Goal: Information Seeking & Learning: Learn about a topic

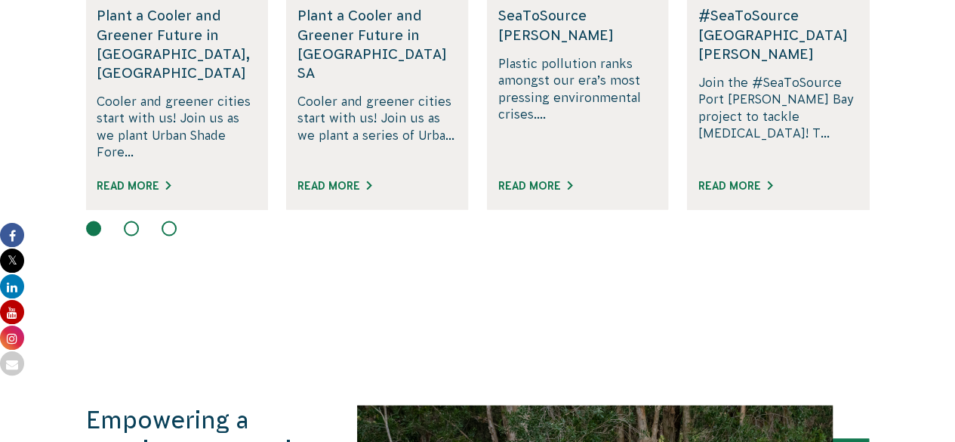
scroll to position [1150, 0]
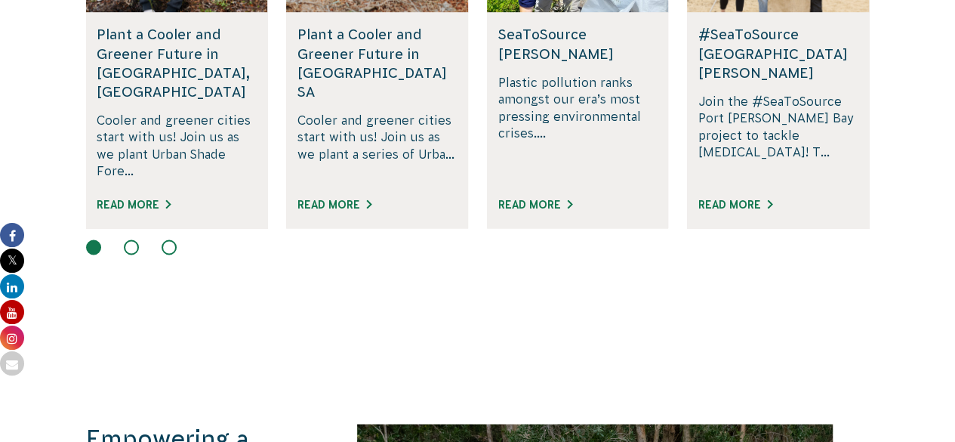
click at [140, 239] on div at bounding box center [478, 248] width 784 height 18
click at [132, 239] on button at bounding box center [131, 246] width 15 height 15
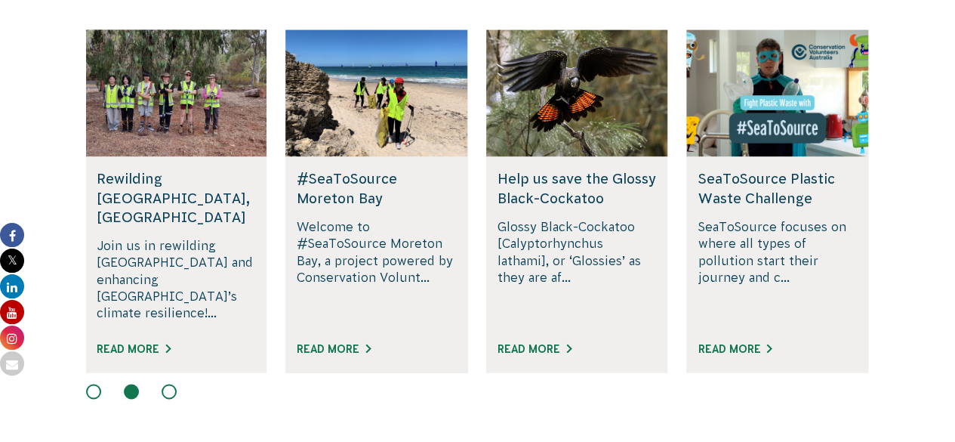
scroll to position [1050, 0]
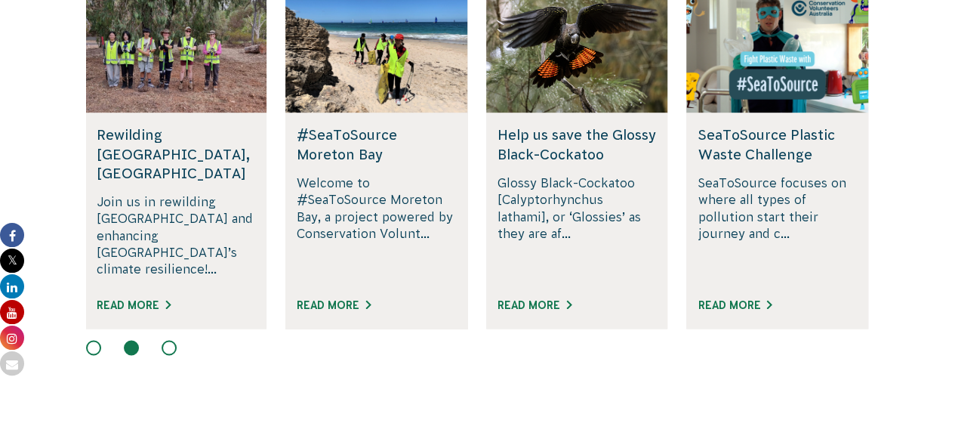
click at [378, 273] on div "#SeaToSource Moreton Bay Welcome to #SeaToSource Moreton Bay, a project powered…" at bounding box center [376, 220] width 182 height 215
click at [368, 295] on div "Read More" at bounding box center [376, 311] width 159 height 33
click at [369, 299] on link "Read More" at bounding box center [334, 305] width 74 height 12
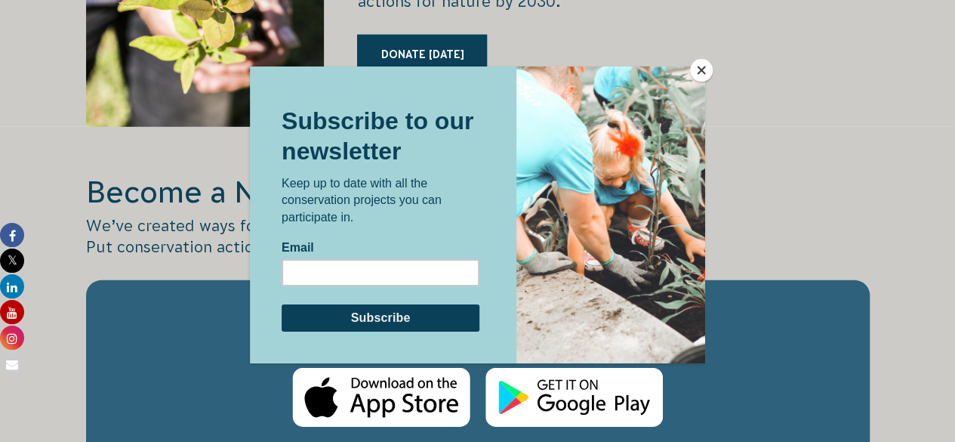
scroll to position [2181, 0]
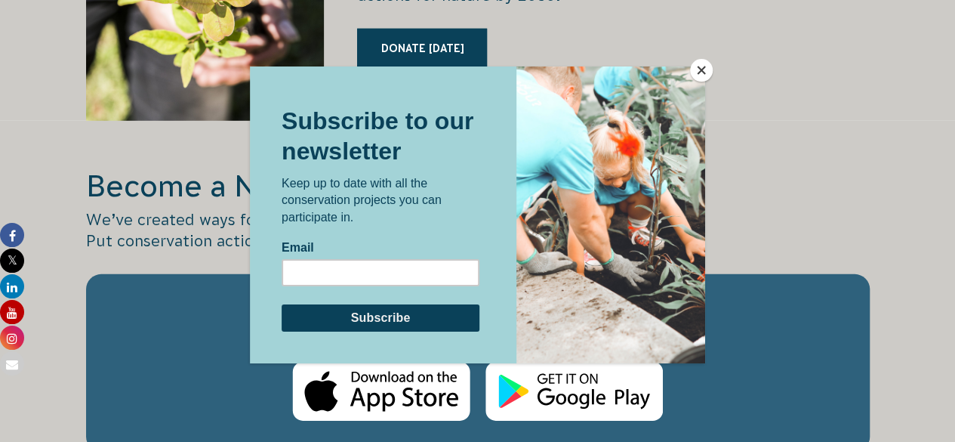
click at [704, 76] on button "Close" at bounding box center [701, 70] width 23 height 23
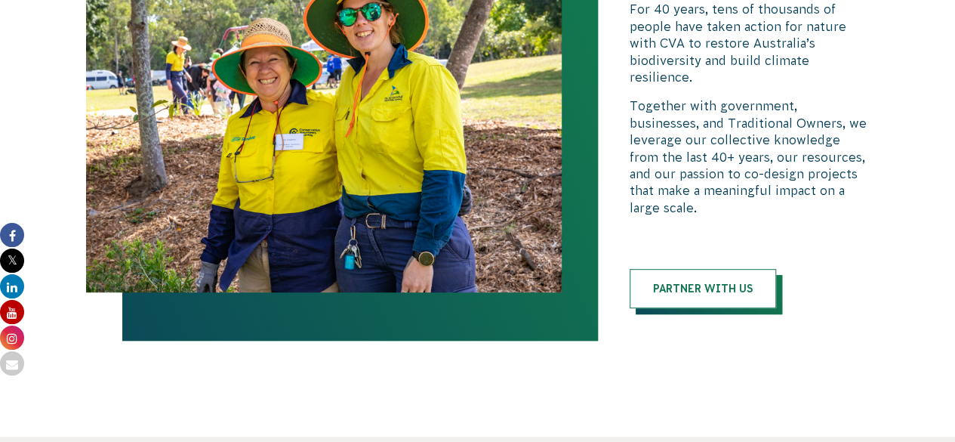
scroll to position [3659, 0]
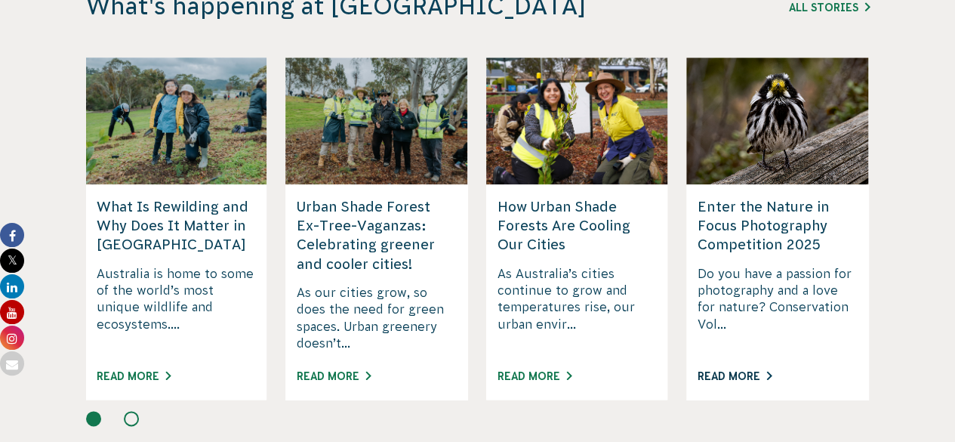
click at [764, 370] on link "Read More" at bounding box center [735, 376] width 74 height 12
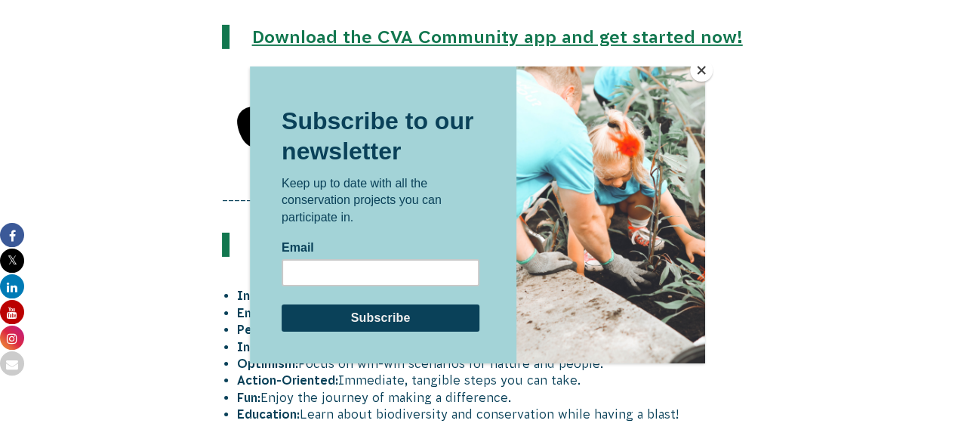
scroll to position [2368, 0]
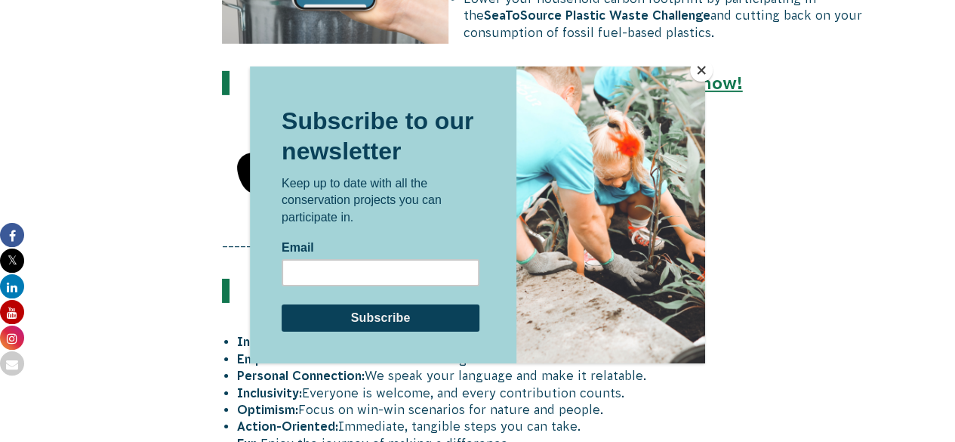
click at [699, 76] on button "Close" at bounding box center [701, 70] width 23 height 23
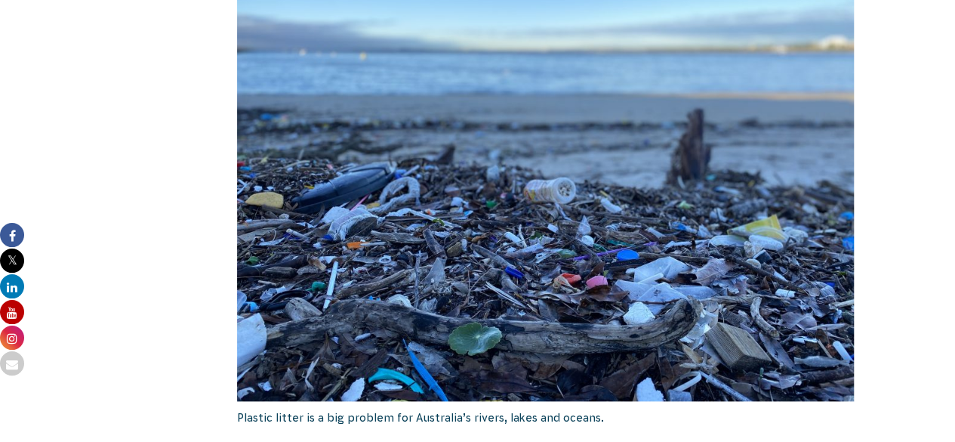
scroll to position [499, 0]
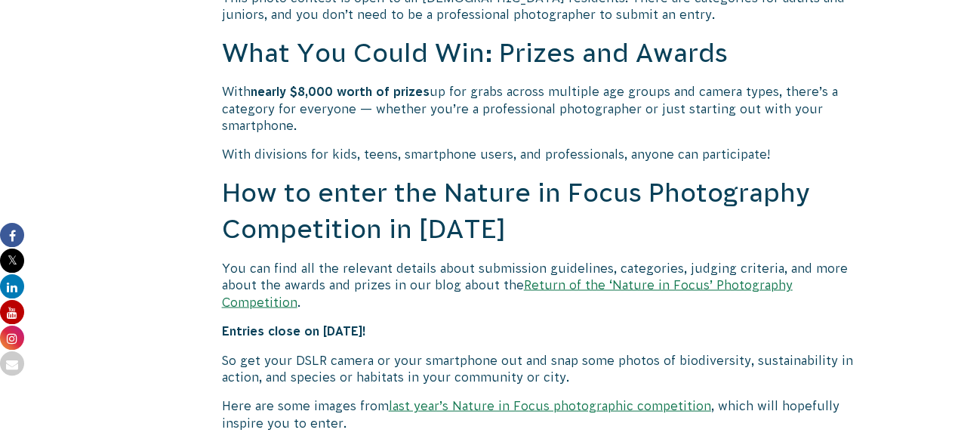
scroll to position [1201, 0]
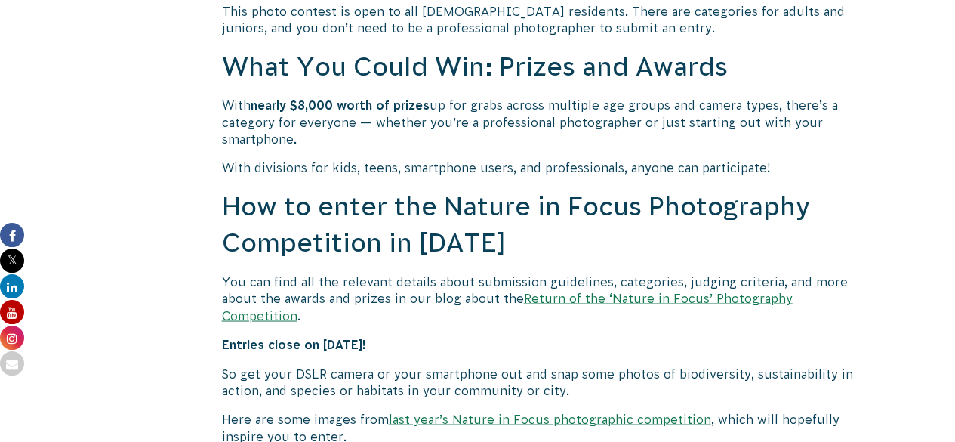
click at [703, 297] on link "Return of the ‘Nature in Focus’ Photography Competition" at bounding box center [507, 306] width 571 height 30
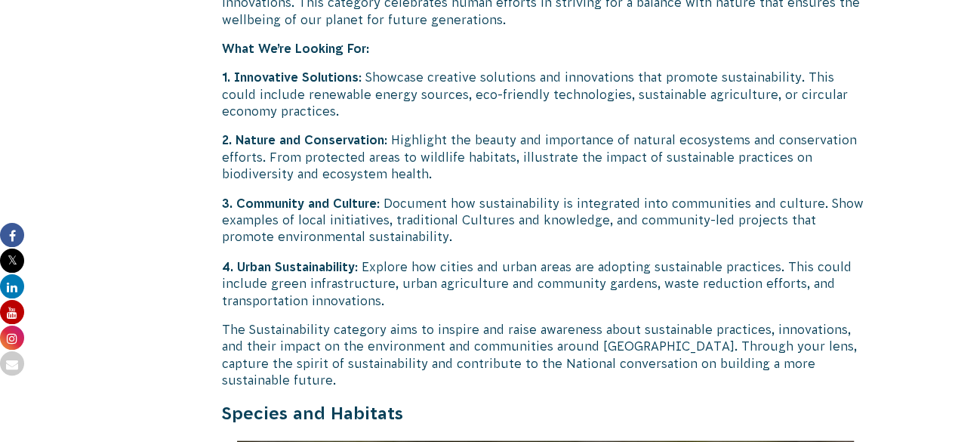
scroll to position [4040, 0]
